Goal: Transaction & Acquisition: Subscribe to service/newsletter

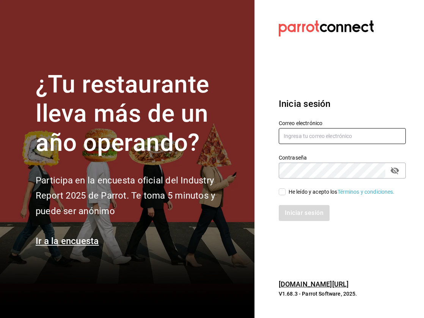
type input "hola@blackhoneycafe.mx"
click at [290, 194] on div "He leído y acepto los Términos y condiciones." at bounding box center [342, 192] width 106 height 8
click at [286, 194] on input "He leído y acepto los Términos y condiciones." at bounding box center [282, 192] width 7 height 7
checkbox input "true"
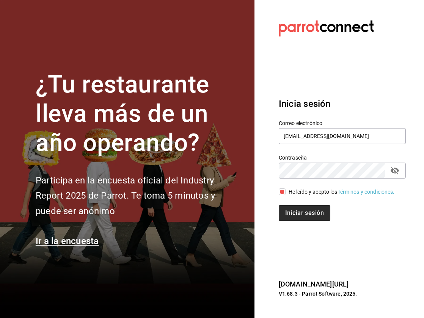
click at [288, 215] on button "Iniciar sesión" at bounding box center [305, 213] width 52 height 16
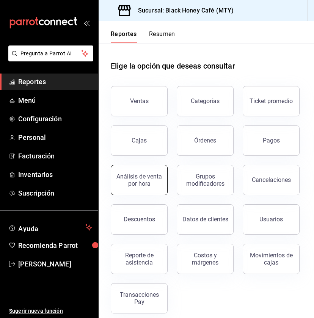
scroll to position [8, 0]
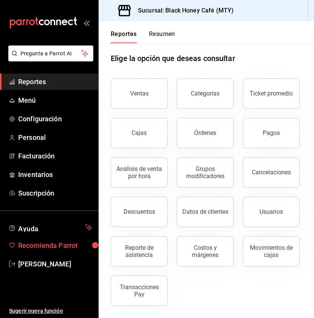
click at [54, 248] on span "Recomienda Parrot" at bounding box center [55, 246] width 74 height 10
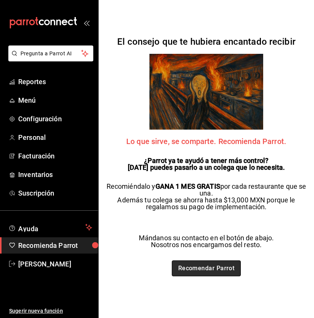
click at [205, 270] on link "Recomendar Parrot" at bounding box center [206, 269] width 69 height 16
drag, startPoint x: 205, startPoint y: 156, endPoint x: 200, endPoint y: 151, distance: 7.0
click at [204, 151] on div "El consejo que te hubiera encantado recibir Lo que sirve, se comparte. Recomien…" at bounding box center [207, 159] width 216 height 318
drag, startPoint x: 198, startPoint y: 151, endPoint x: 169, endPoint y: 155, distance: 29.1
click at [169, 155] on div "El consejo que te hubiera encantado recibir Lo que sirve, se comparte. Recomien…" at bounding box center [207, 159] width 216 height 318
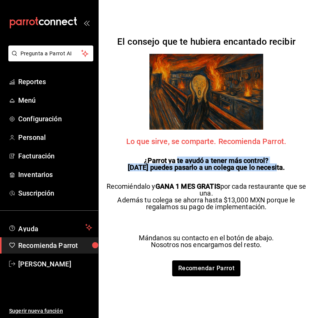
drag, startPoint x: 178, startPoint y: 162, endPoint x: 206, endPoint y: 178, distance: 32.7
click at [205, 178] on div "El consejo que te hubiera encantado recibir Lo que sirve, se comparte. Recomien…" at bounding box center [207, 159] width 216 height 318
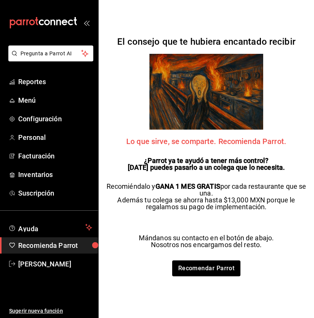
click at [205, 181] on div "El consejo que te hubiera encantado recibir Lo que sirve, se comparte. Recomien…" at bounding box center [207, 159] width 216 height 318
drag, startPoint x: 194, startPoint y: 183, endPoint x: 243, endPoint y: 186, distance: 48.3
click at [205, 186] on p "Recomiéndalo y GANA 1 MES GRATIS por cada restaurante que se una. Además tu col…" at bounding box center [206, 196] width 200 height 27
click at [205, 195] on p "Recomiéndalo y GANA 1 MES GRATIS por cada restaurante que se una. Además tu col…" at bounding box center [206, 196] width 200 height 27
drag, startPoint x: 194, startPoint y: 197, endPoint x: 265, endPoint y: 209, distance: 71.6
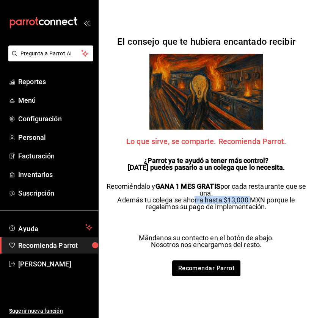
click at [205, 209] on p "Recomiéndalo y GANA 1 MES GRATIS por cada restaurante que se una. Además tu col…" at bounding box center [206, 196] width 200 height 27
click at [205, 206] on p "Recomiéndalo y GANA 1 MES GRATIS por cada restaurante que se una. Además tu col…" at bounding box center [206, 196] width 200 height 27
drag, startPoint x: 222, startPoint y: 208, endPoint x: 258, endPoint y: 212, distance: 35.9
click at [205, 212] on div "El consejo que te hubiera encantado recibir Lo que sirve, se comparte. Recomien…" at bounding box center [207, 159] width 216 height 318
